Goal: Find contact information: Find contact information

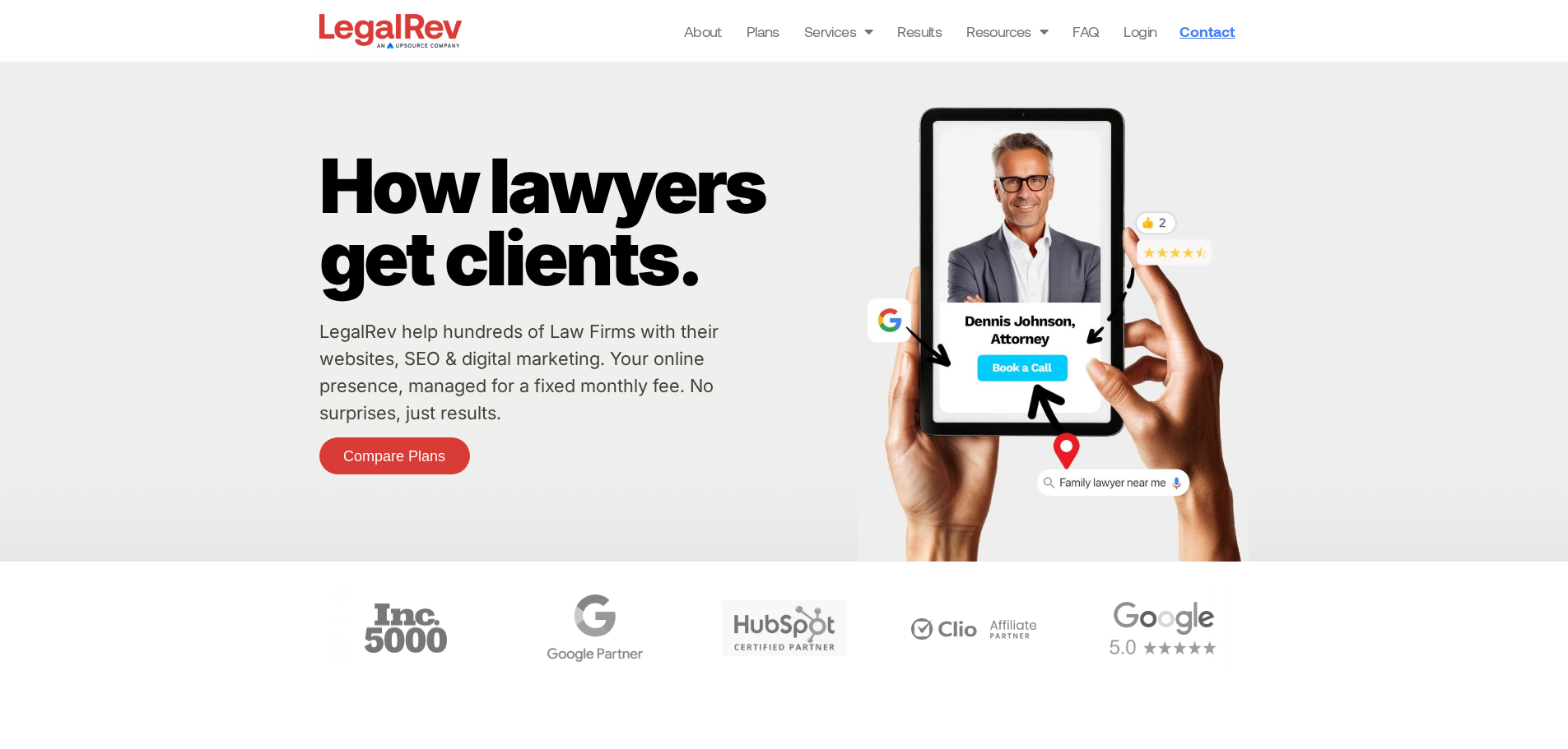
click at [1200, 29] on span "Contact" at bounding box center [1207, 32] width 55 height 15
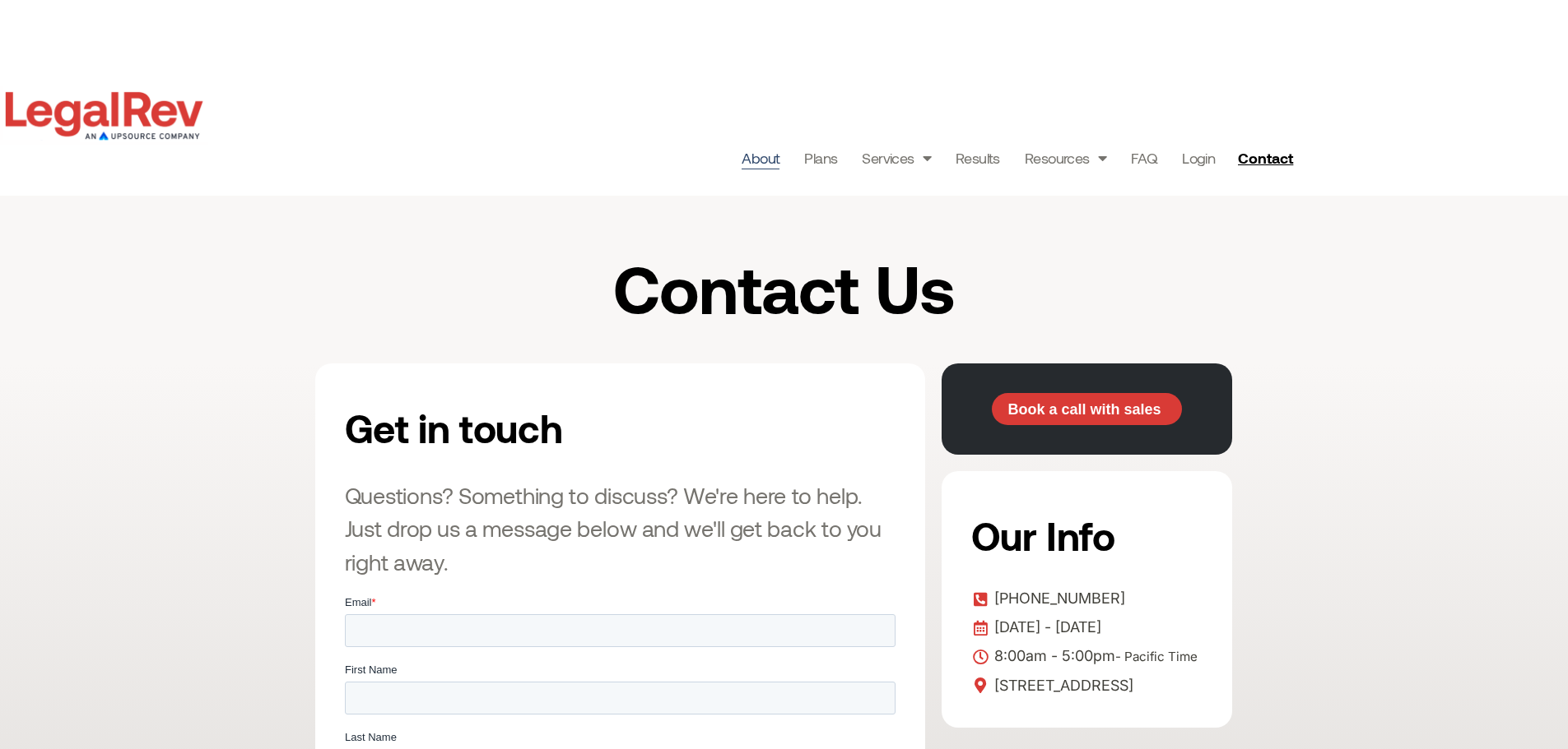
click at [768, 162] on link "About" at bounding box center [760, 158] width 38 height 23
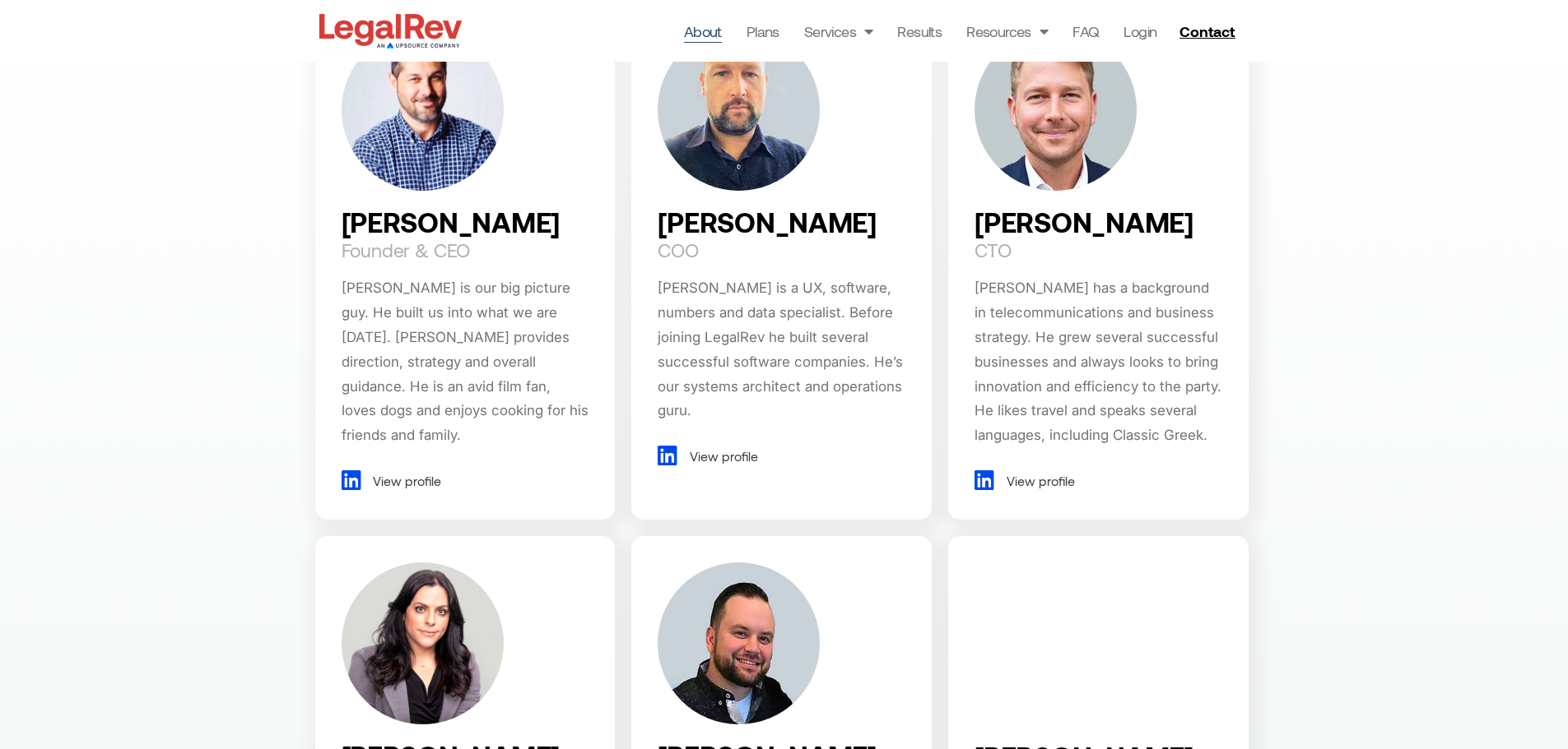
scroll to position [1151, 0]
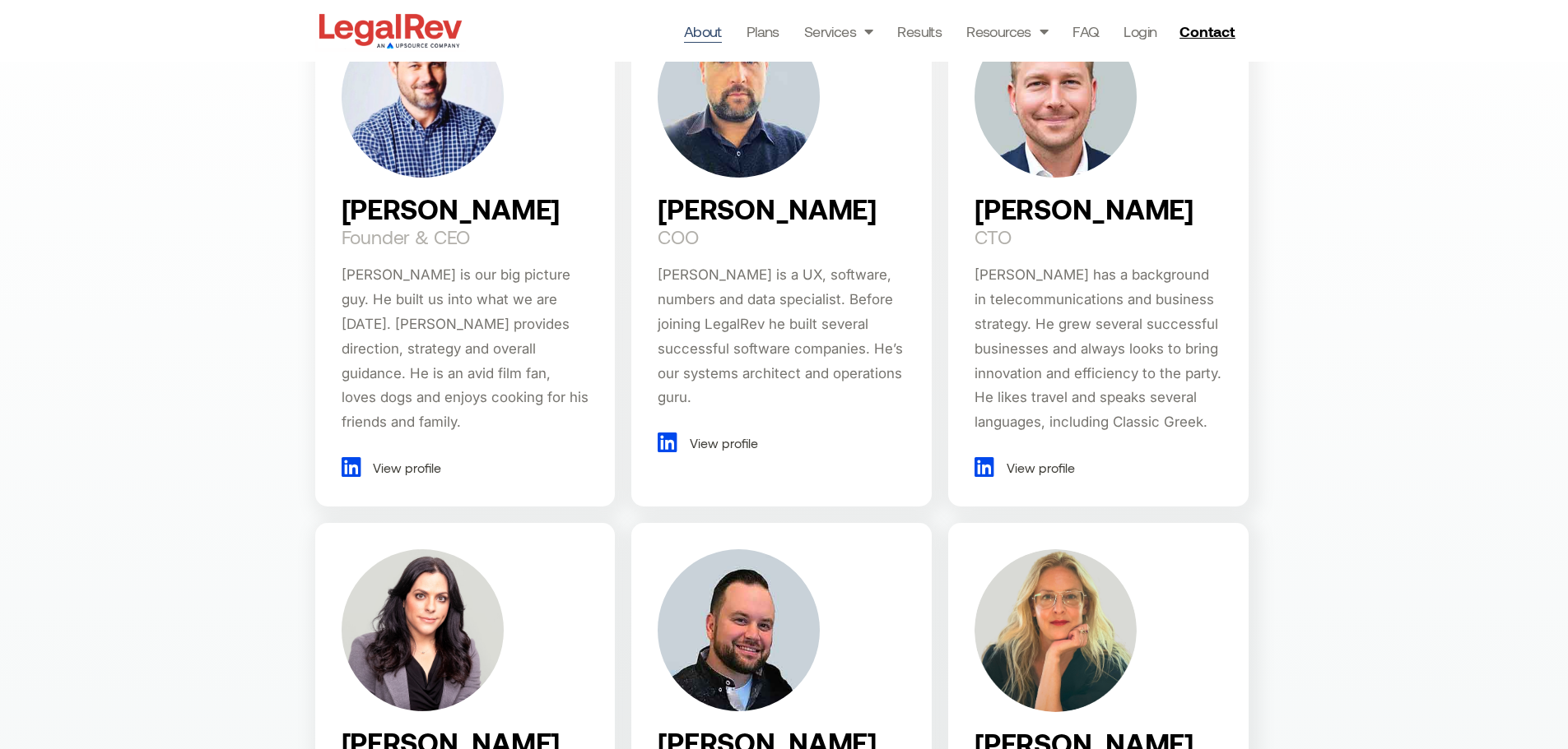
click at [355, 212] on h2 "Darin Fenn" at bounding box center [451, 209] width 219 height 30
click at [355, 212] on h2 "Darin Fenn" at bounding box center [451, 209] width 219 height 30
copy h2 "Darin"
